Goal: Task Accomplishment & Management: Manage account settings

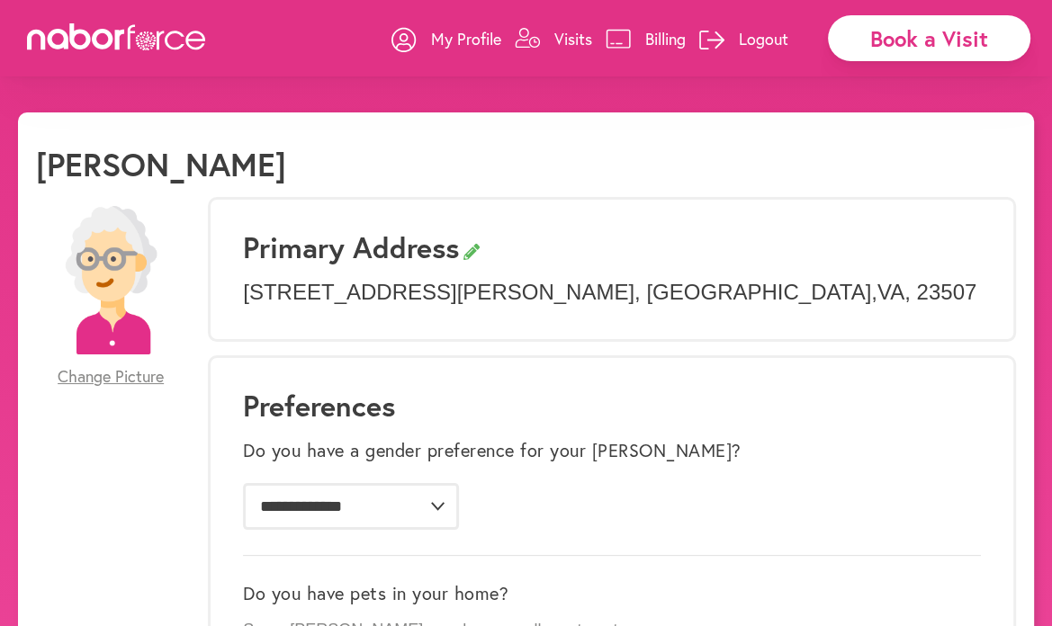
click at [570, 32] on p "Visits" at bounding box center [573, 39] width 38 height 22
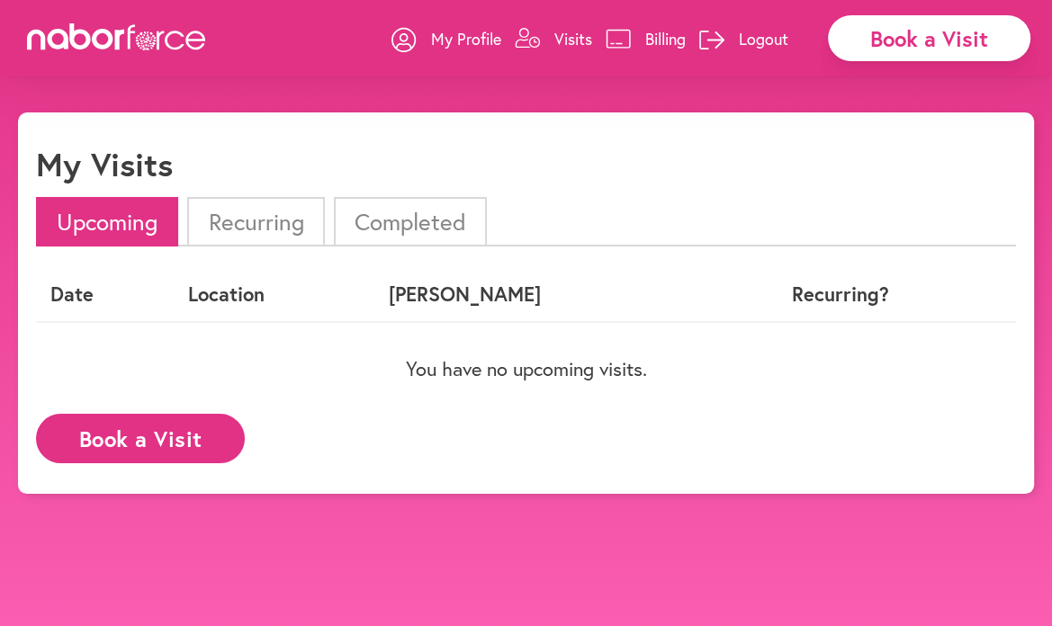
click at [399, 213] on li "Completed" at bounding box center [410, 221] width 153 height 49
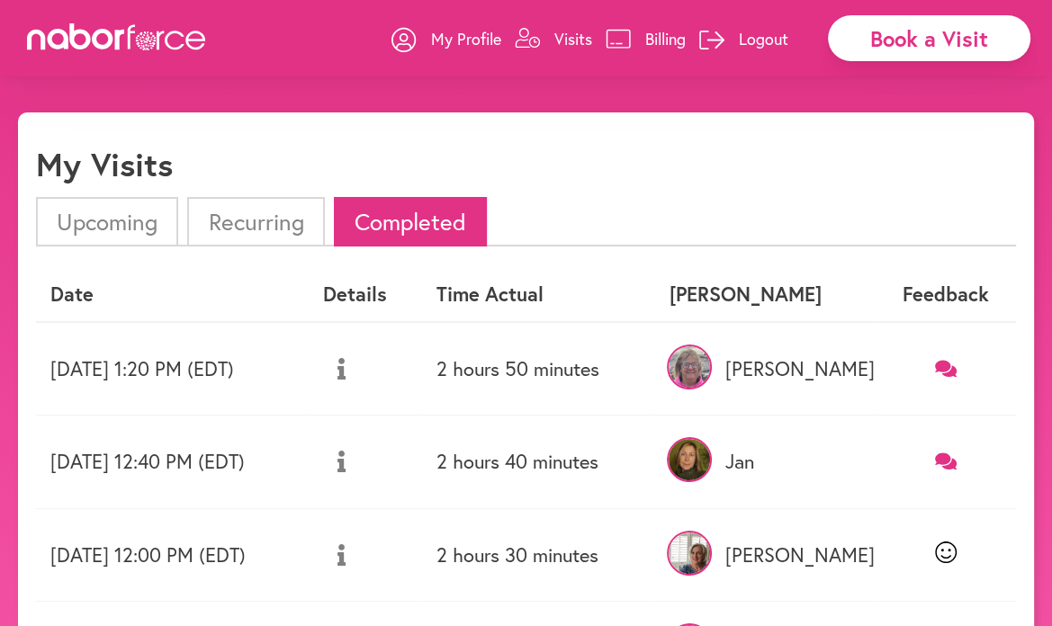
click at [345, 361] on icon at bounding box center [341, 369] width 8 height 22
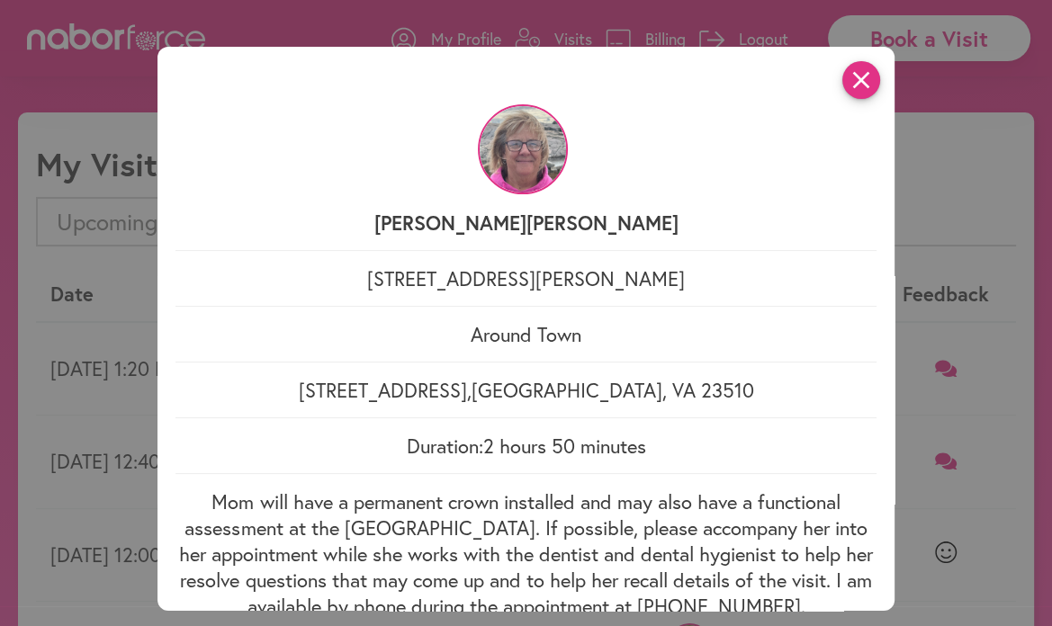
click at [855, 74] on icon "close" at bounding box center [861, 80] width 38 height 38
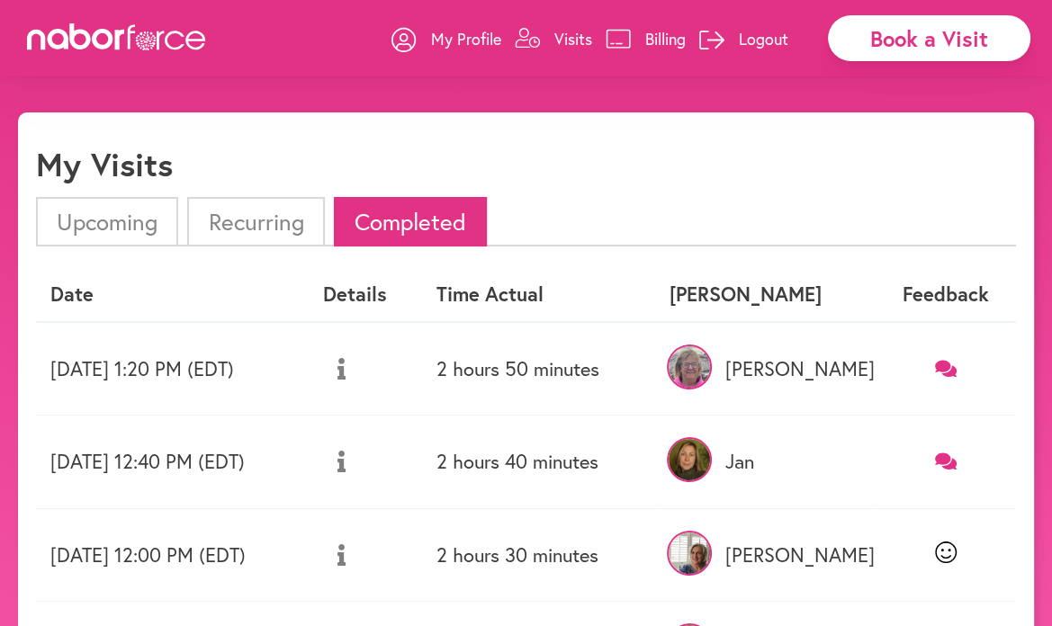
click at [757, 33] on p "Logout" at bounding box center [763, 39] width 49 height 22
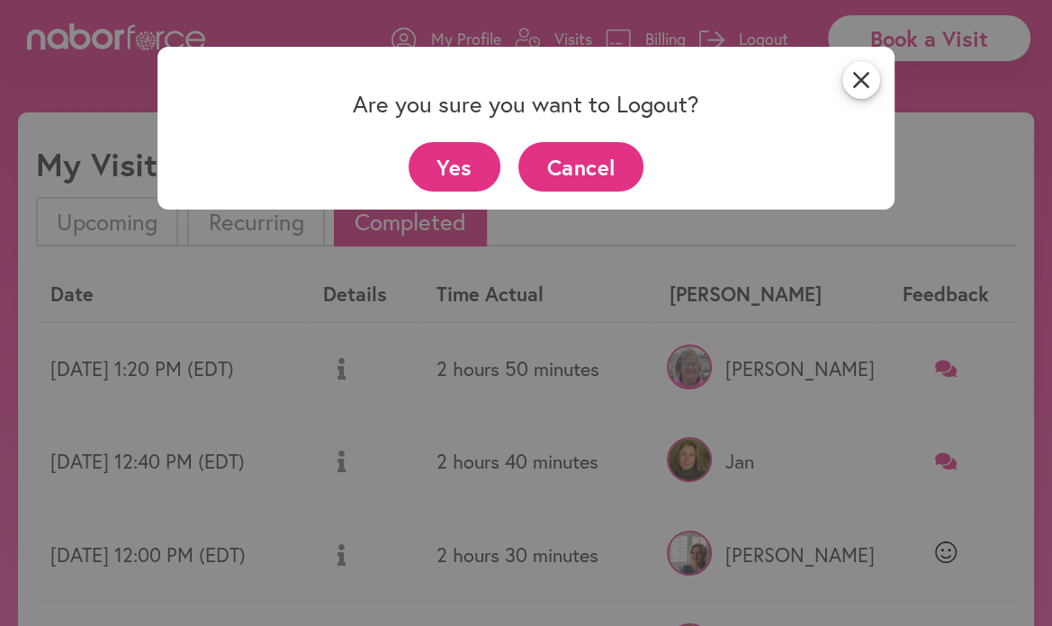
click at [475, 170] on button "Yes" at bounding box center [454, 166] width 93 height 49
